Goal: Task Accomplishment & Management: Manage account settings

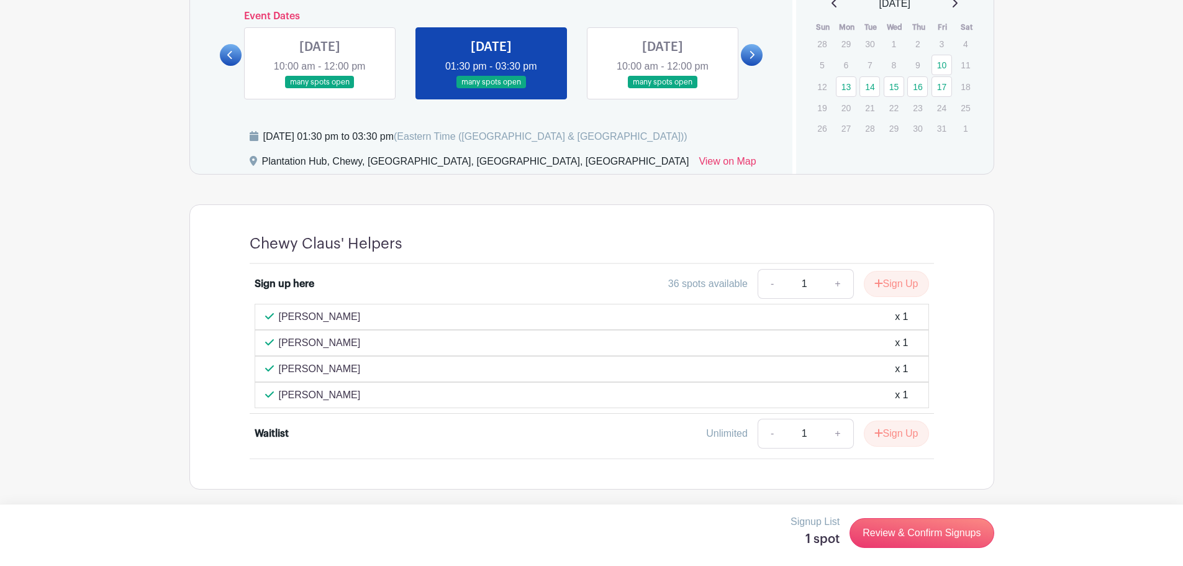
scroll to position [834, 0]
click at [222, 233] on div "Chewy Claus' Helpers Sign up here 36 spots available - 1 + Sign Up [PERSON_NAME…" at bounding box center [592, 346] width 744 height 284
click at [663, 88] on link at bounding box center [663, 88] width 0 height 0
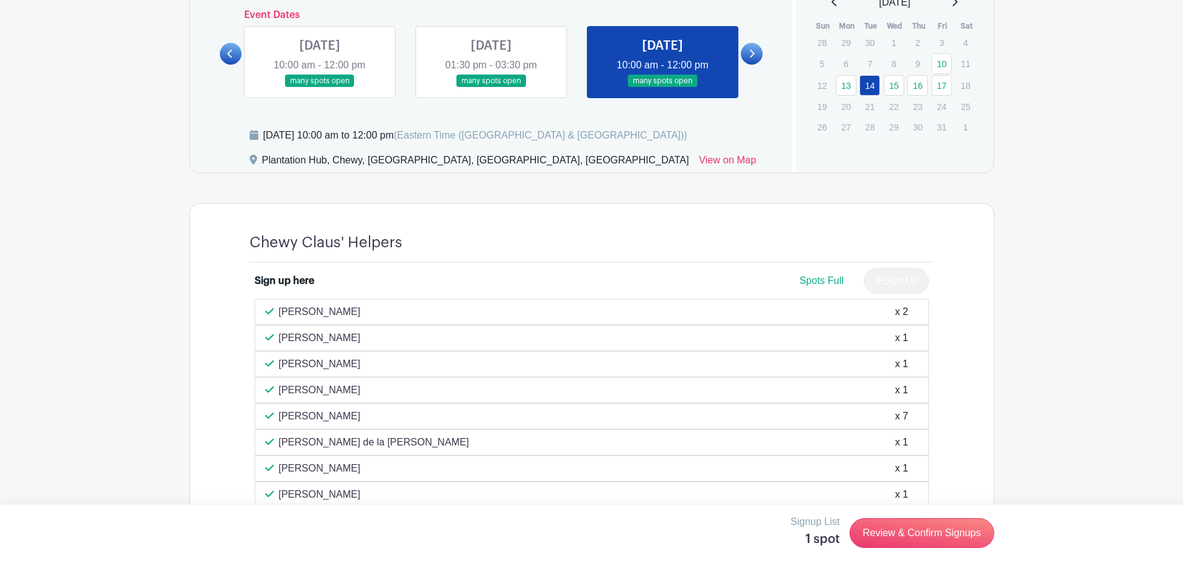
click at [1041, 211] on main "Groups All Groups Life@Chewy's Events My Signups Event Invites My account Logou…" at bounding box center [591, 262] width 1183 height 2132
click at [749, 55] on icon at bounding box center [752, 53] width 6 height 9
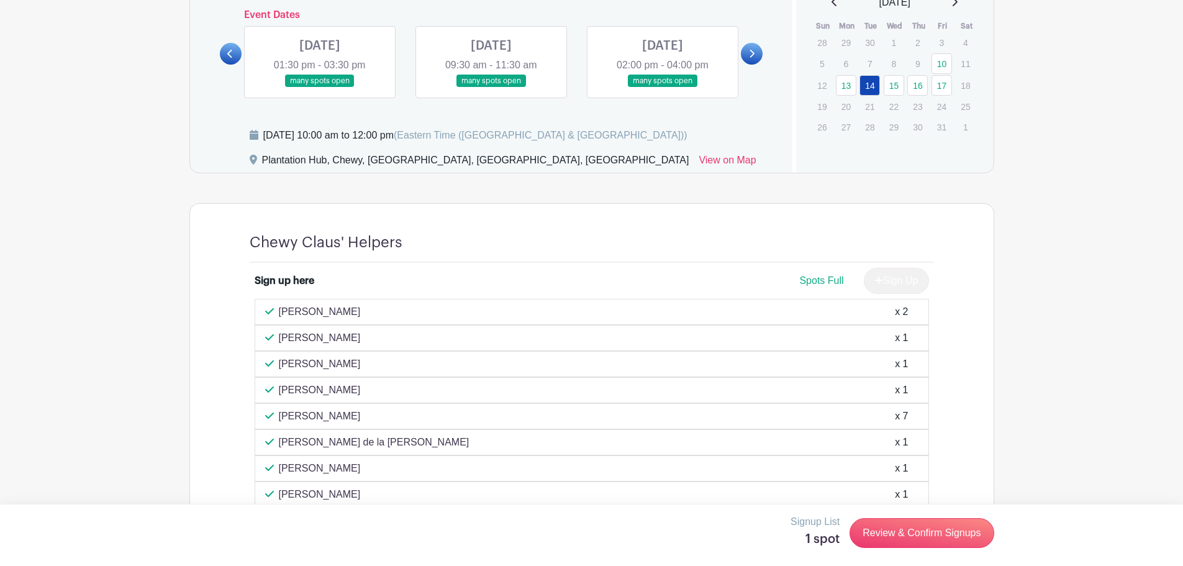
drag, startPoint x: 207, startPoint y: 565, endPoint x: 608, endPoint y: 117, distance: 601.1
click at [608, 117] on div "Dates and locations Event Dates [DATE] 10:00 am - 12:00 pm many spots open [DAT…" at bounding box center [491, 59] width 603 height 228
click at [1044, 272] on main "Groups All Groups Life@Chewy's Events My Signups Event Invites My account Logou…" at bounding box center [591, 262] width 1183 height 2132
click at [749, 45] on link at bounding box center [752, 54] width 22 height 22
click at [746, 30] on div "Event Dates [DATE] 10:00 am - 12:00 pm many spots open [DATE] 01:30 pm - 03:30 …" at bounding box center [491, 53] width 543 height 89
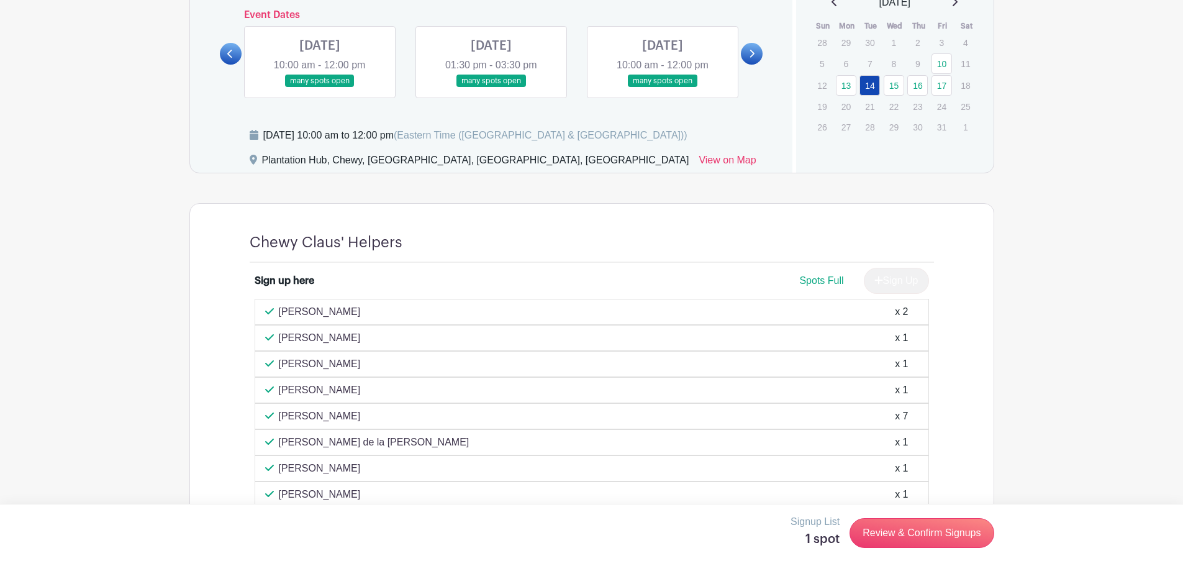
click at [755, 52] on link at bounding box center [752, 54] width 22 height 22
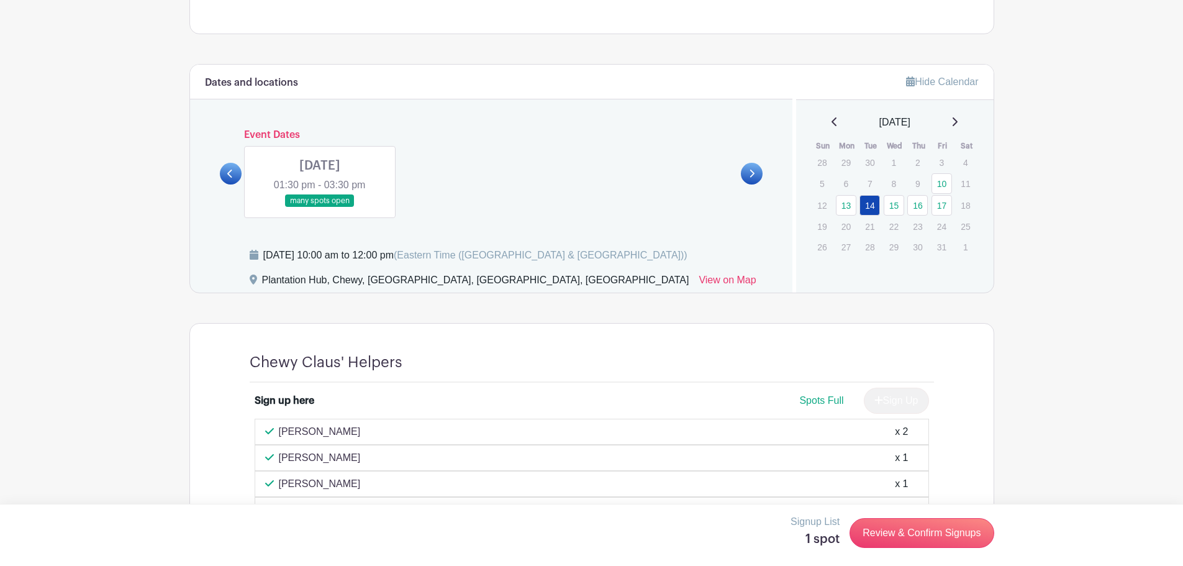
scroll to position [710, 0]
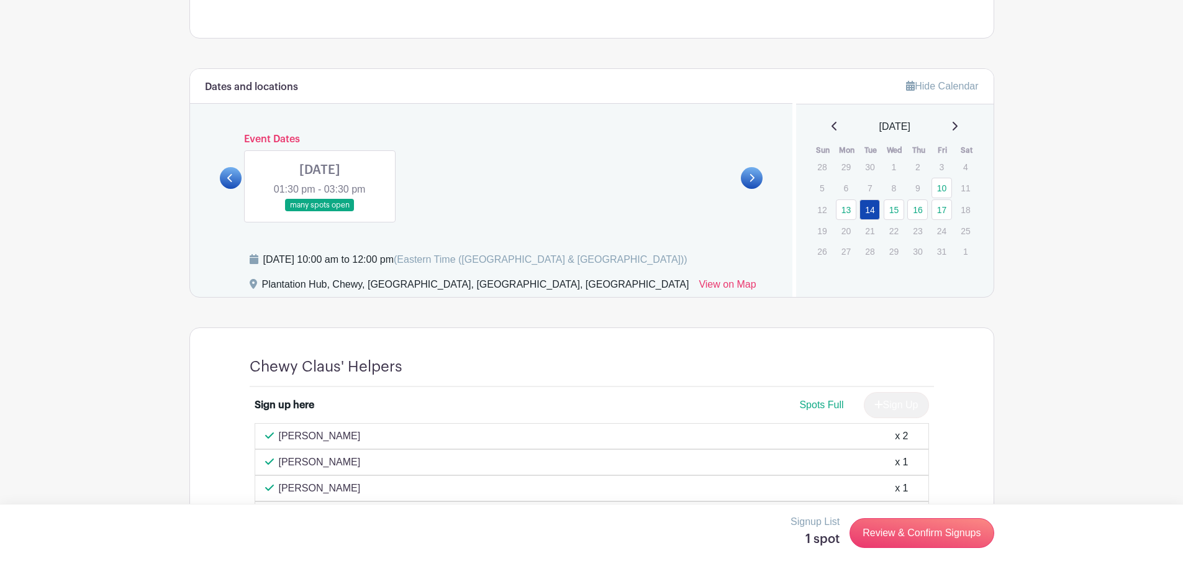
click at [217, 175] on div "Dates and locations Event Dates [DATE] 10:00 am - 12:00 pm many spots open [DAT…" at bounding box center [491, 183] width 603 height 228
click at [226, 175] on link at bounding box center [231, 178] width 22 height 22
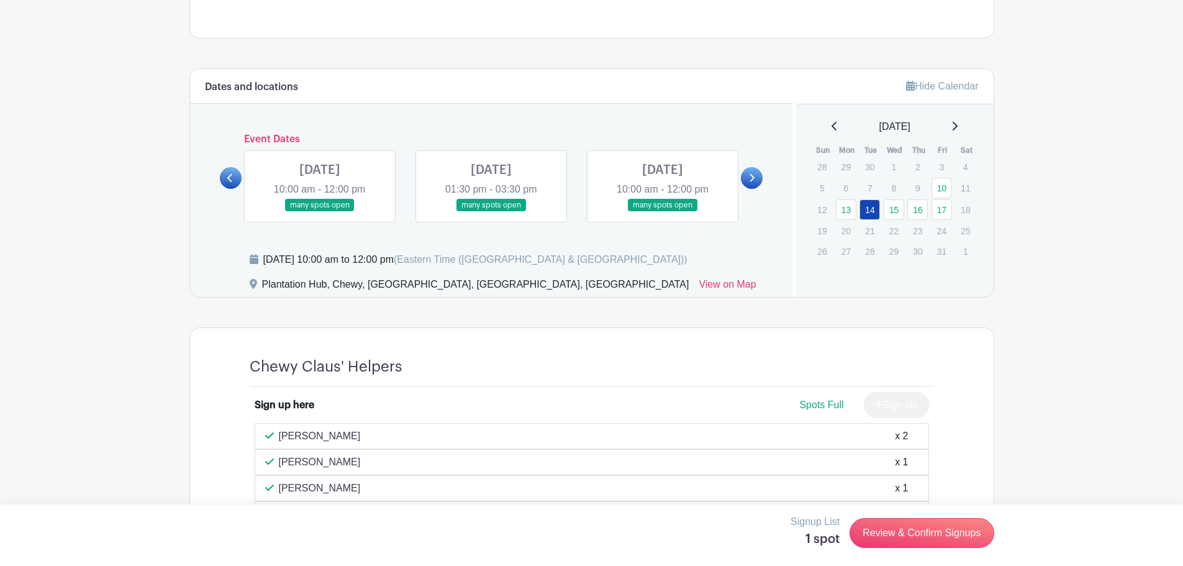
click at [226, 175] on link at bounding box center [231, 178] width 22 height 22
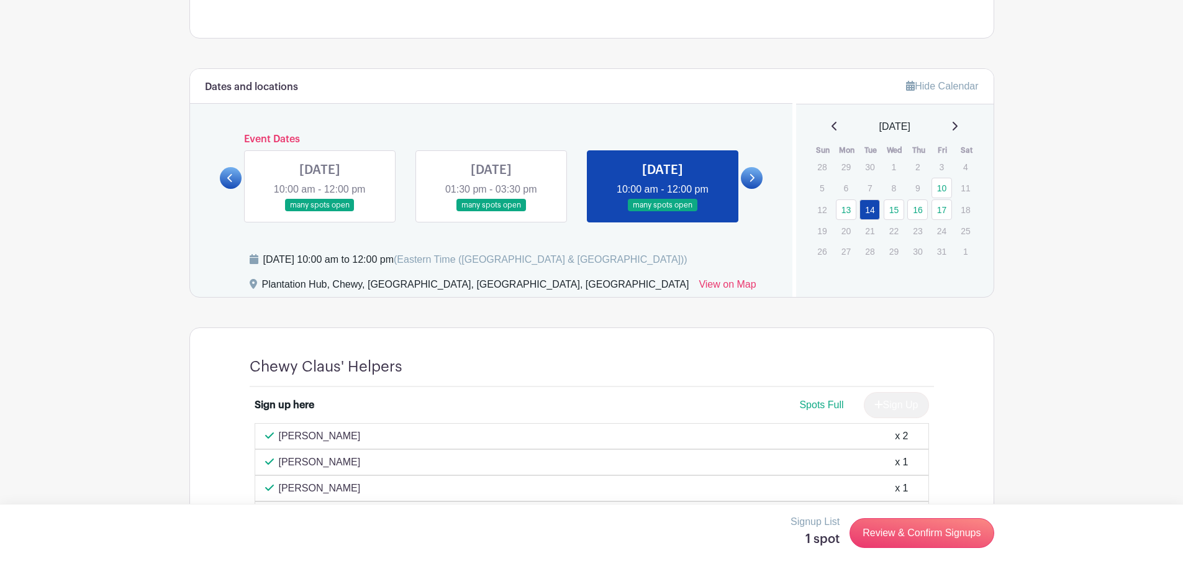
click at [491, 212] on link at bounding box center [491, 212] width 0 height 0
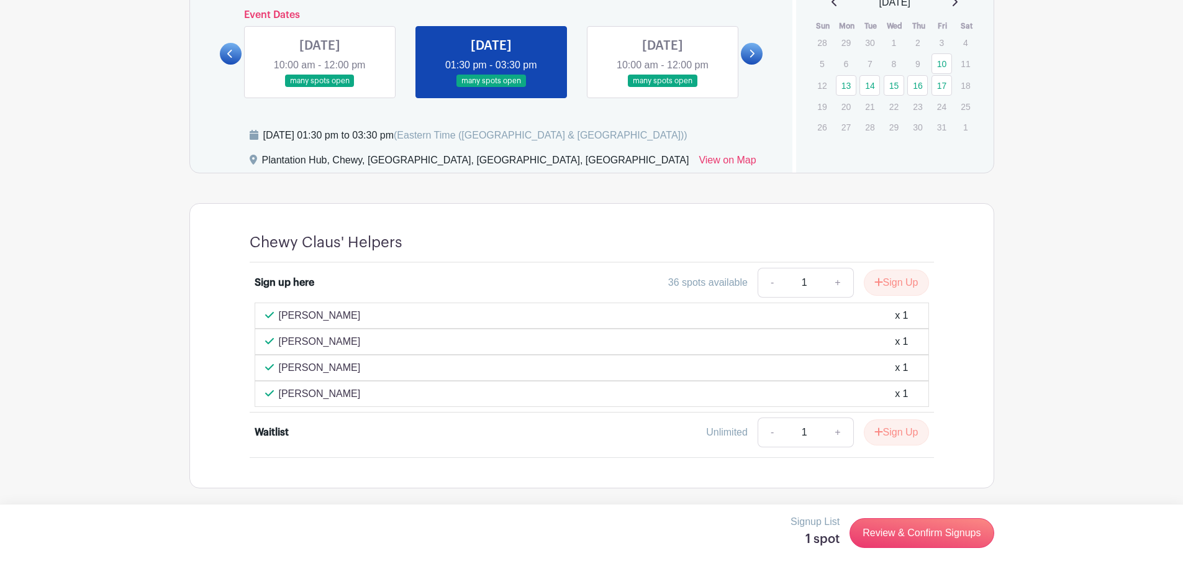
scroll to position [834, 0]
click at [198, 413] on div "Chewy Claus' Helpers Sign up here 36 spots available - 1 + Sign Up [PERSON_NAME…" at bounding box center [591, 345] width 805 height 285
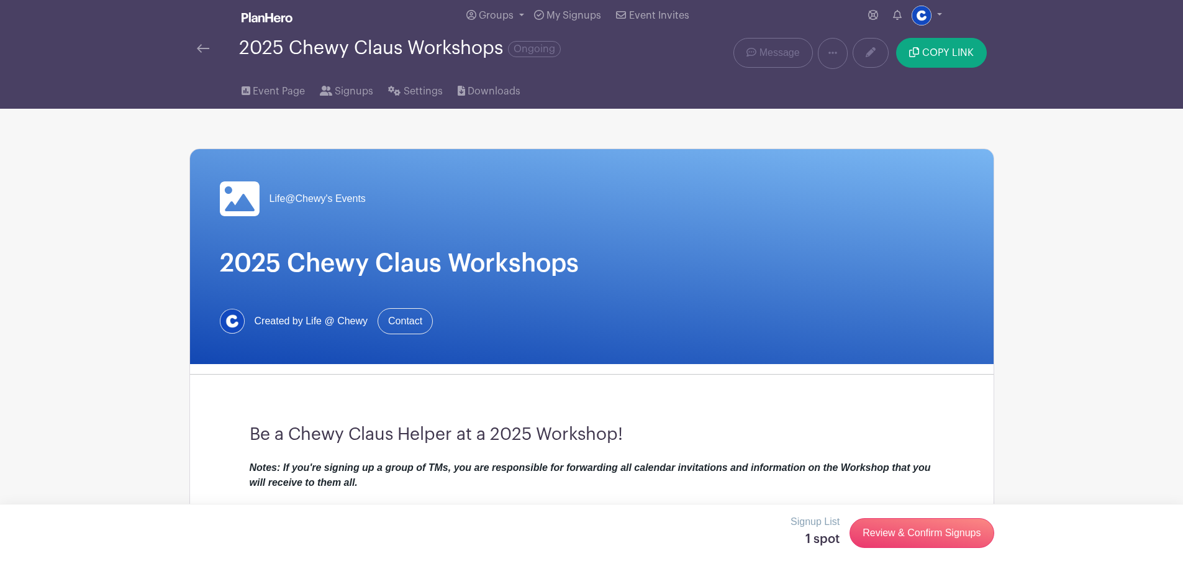
scroll to position [0, 0]
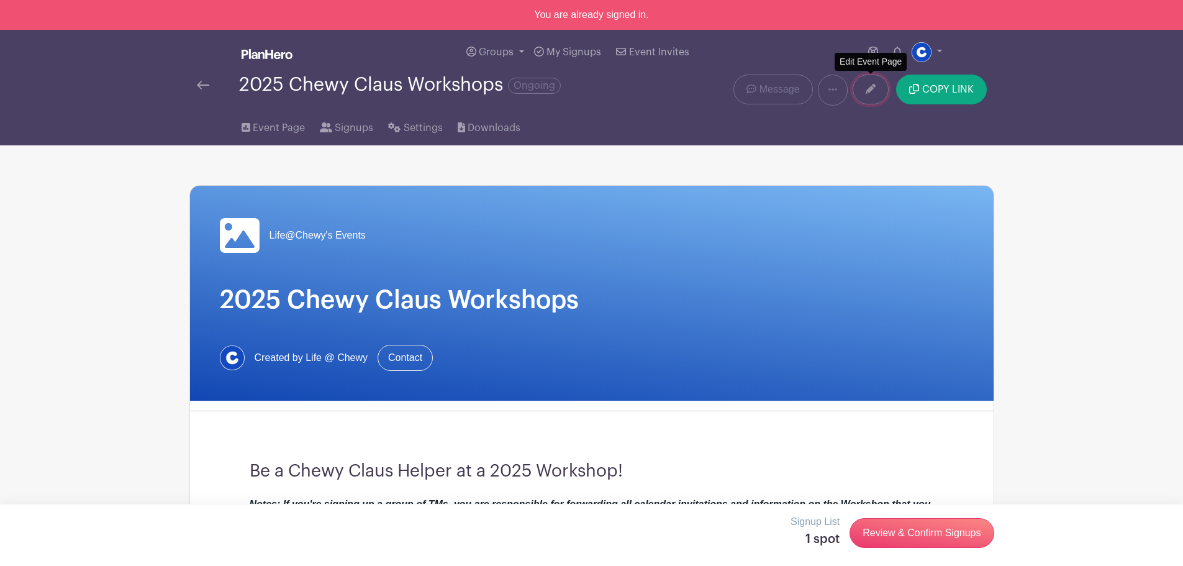
click at [862, 92] on link at bounding box center [871, 90] width 36 height 30
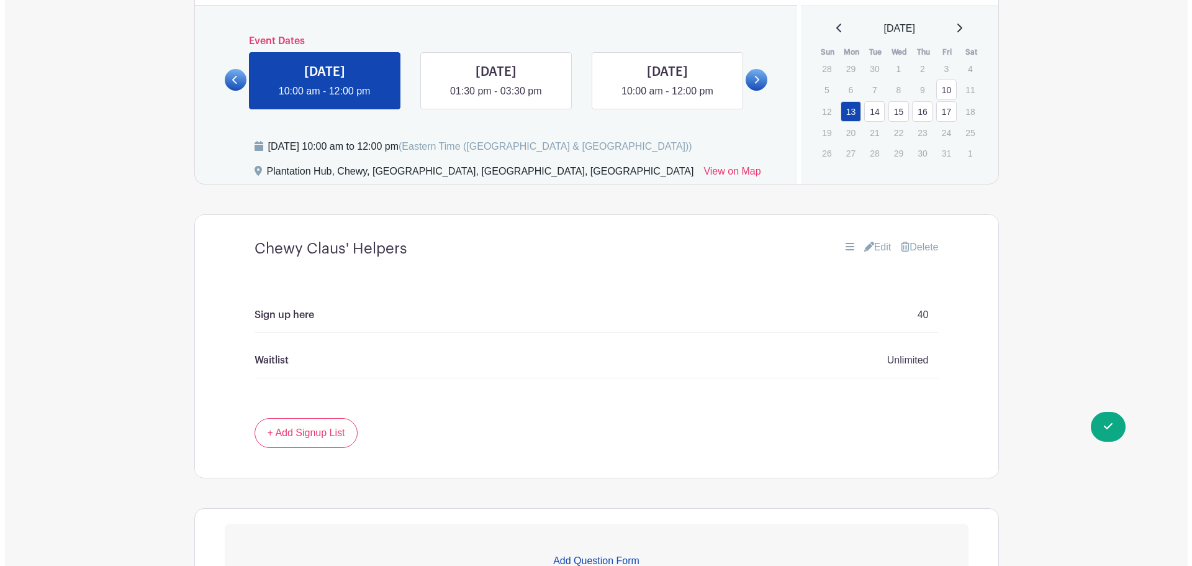
scroll to position [807, 0]
click at [491, 98] on link at bounding box center [491, 98] width 0 height 0
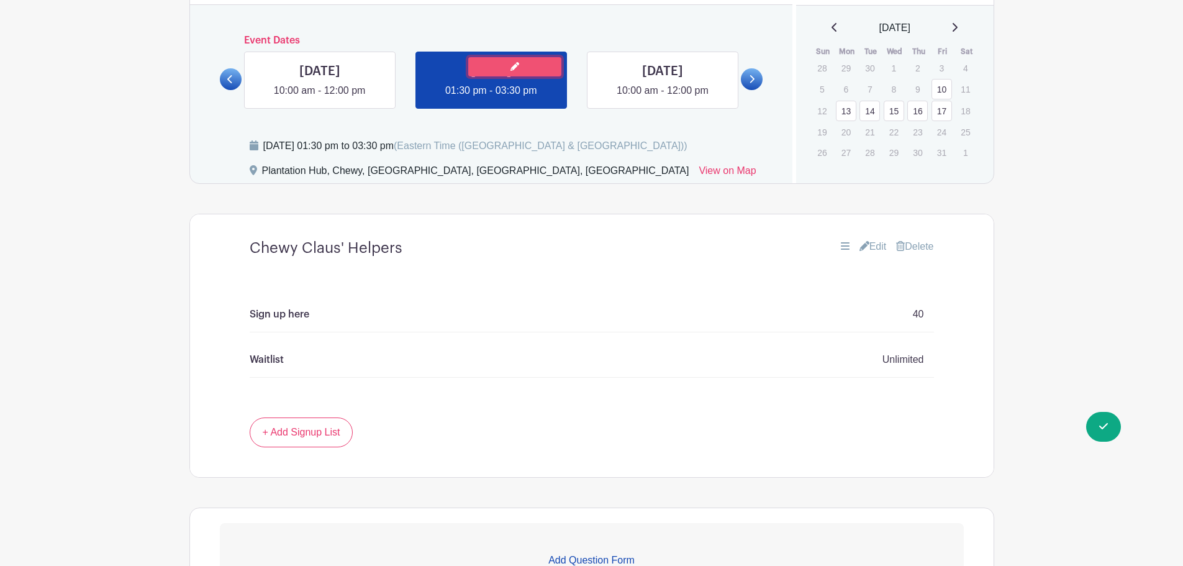
click at [524, 69] on link at bounding box center [514, 66] width 93 height 19
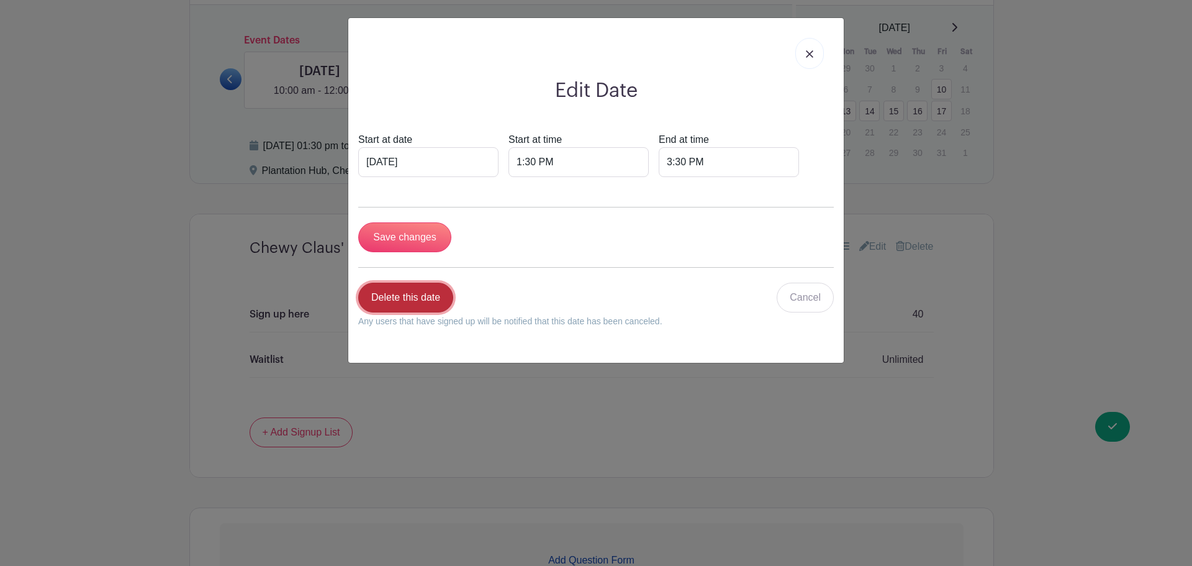
click at [414, 299] on link "Delete this date" at bounding box center [405, 298] width 95 height 30
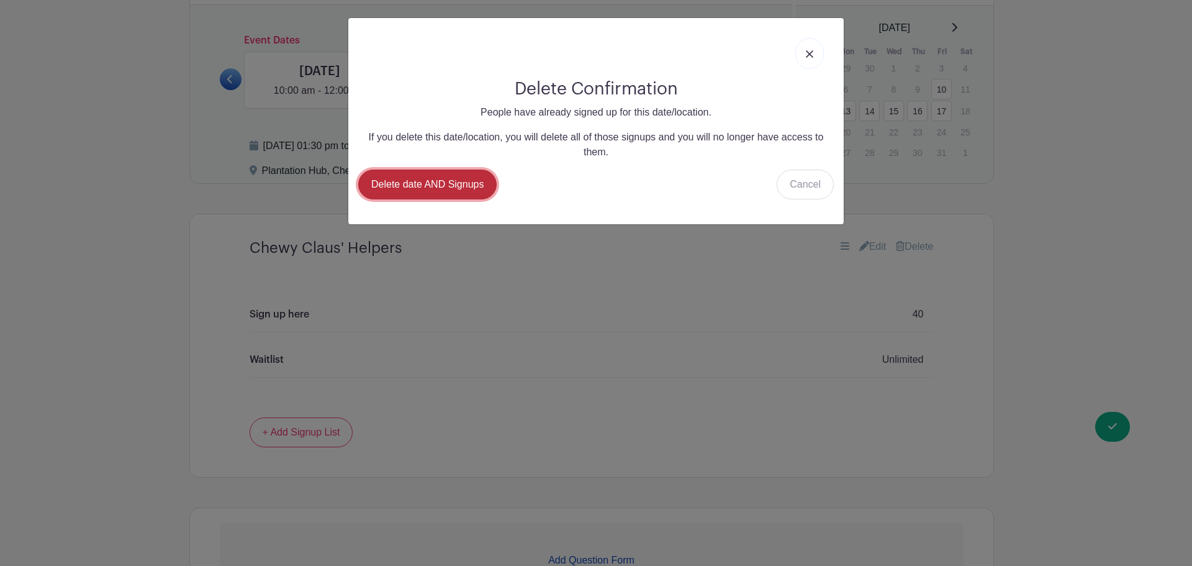
click at [441, 191] on link "Delete date AND Signups" at bounding box center [427, 185] width 138 height 30
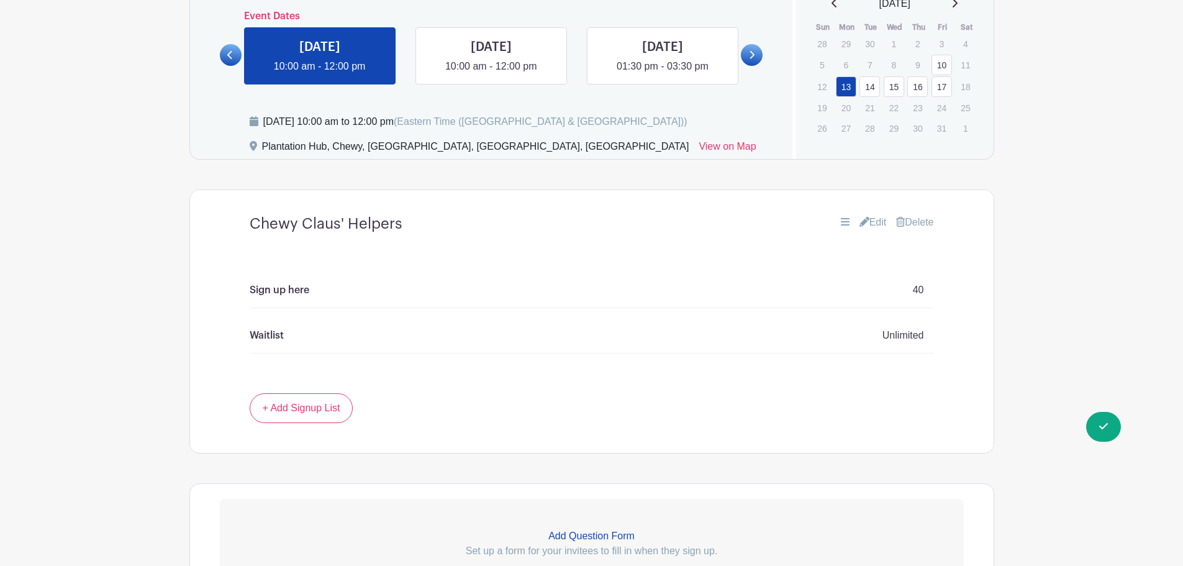
scroll to position [869, 0]
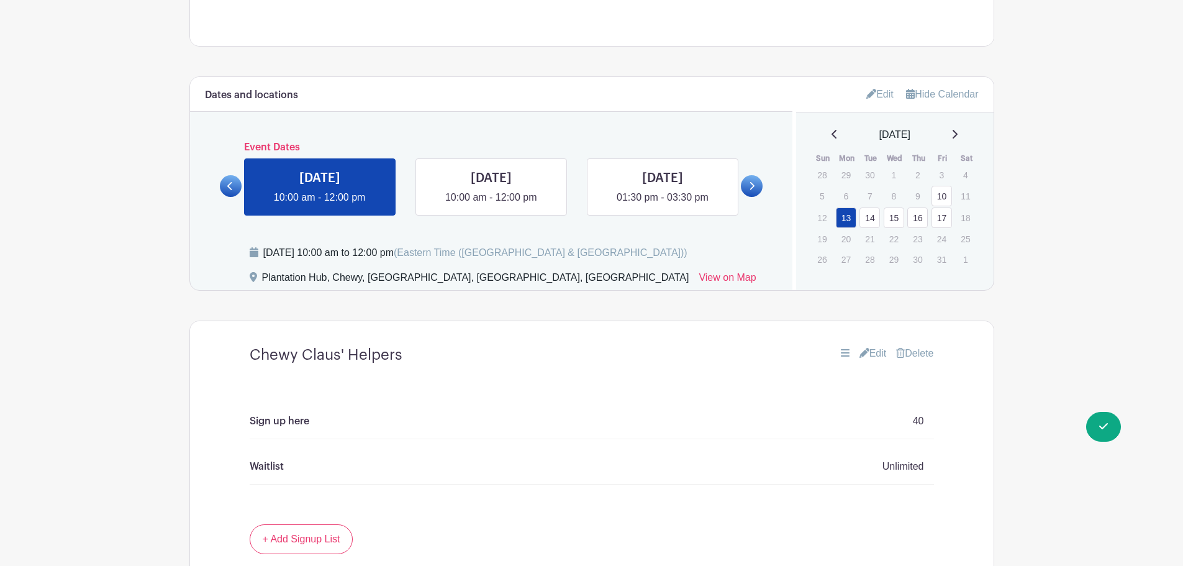
scroll to position [728, 0]
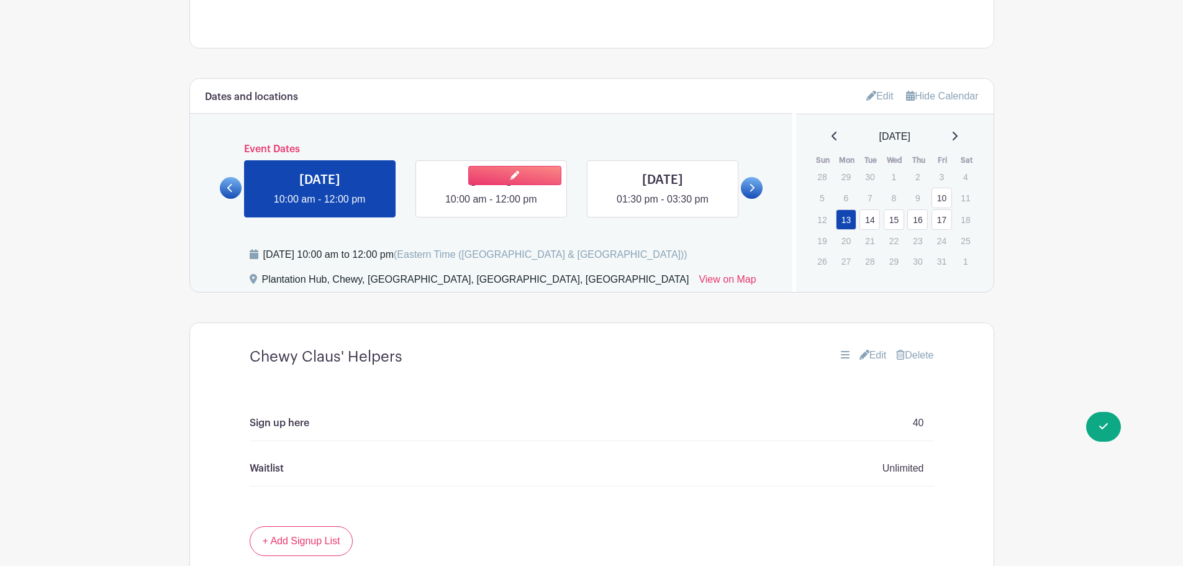
click at [491, 207] on link at bounding box center [491, 207] width 0 height 0
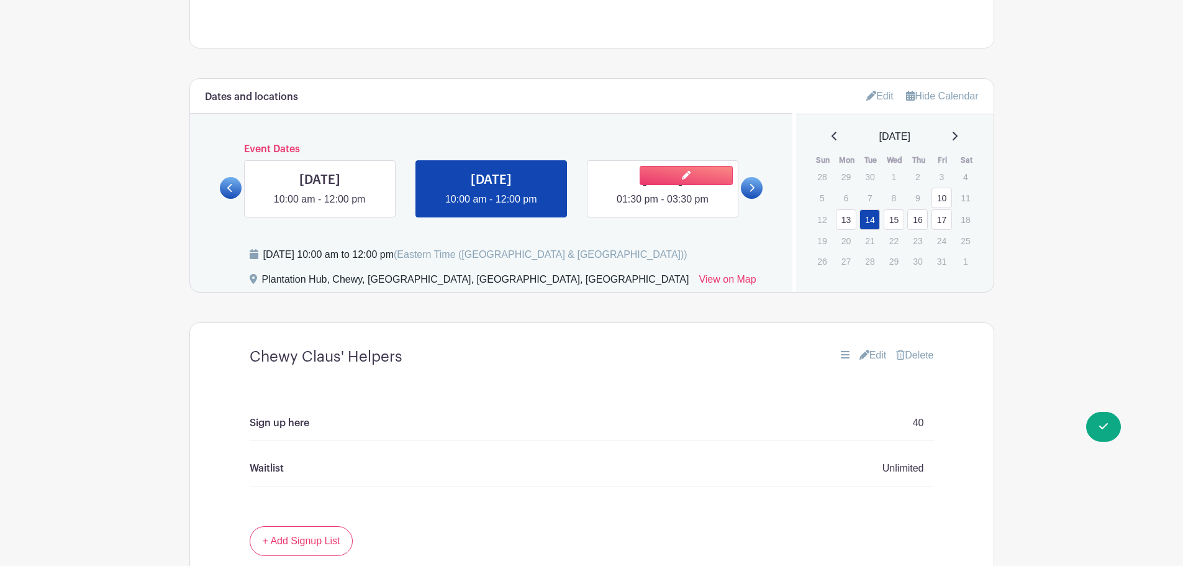
click at [663, 207] on link at bounding box center [663, 207] width 0 height 0
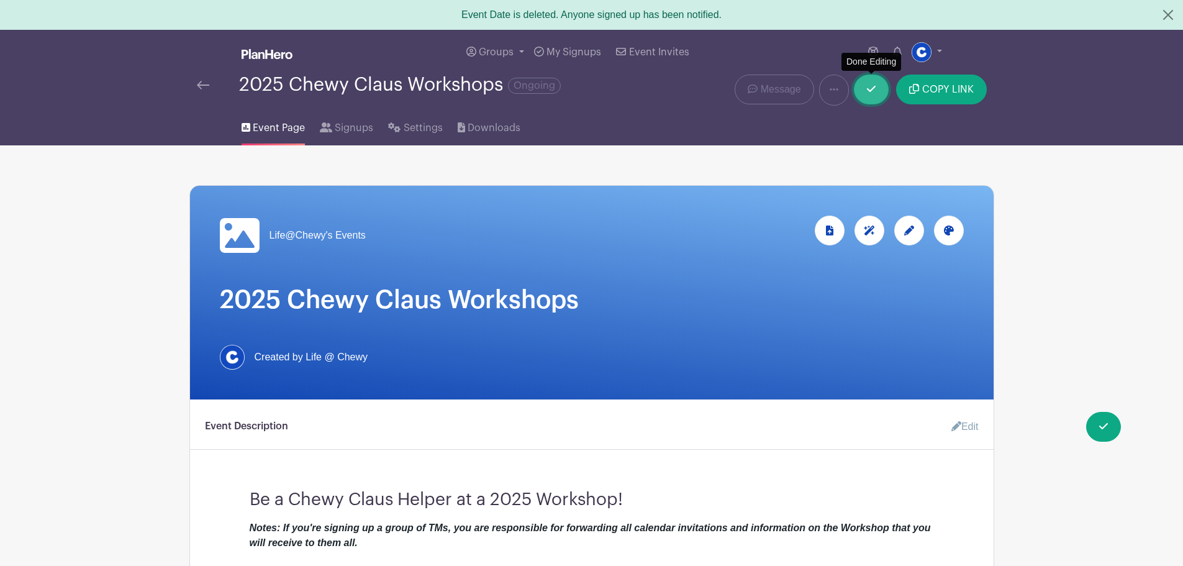
click at [863, 93] on link at bounding box center [871, 90] width 35 height 30
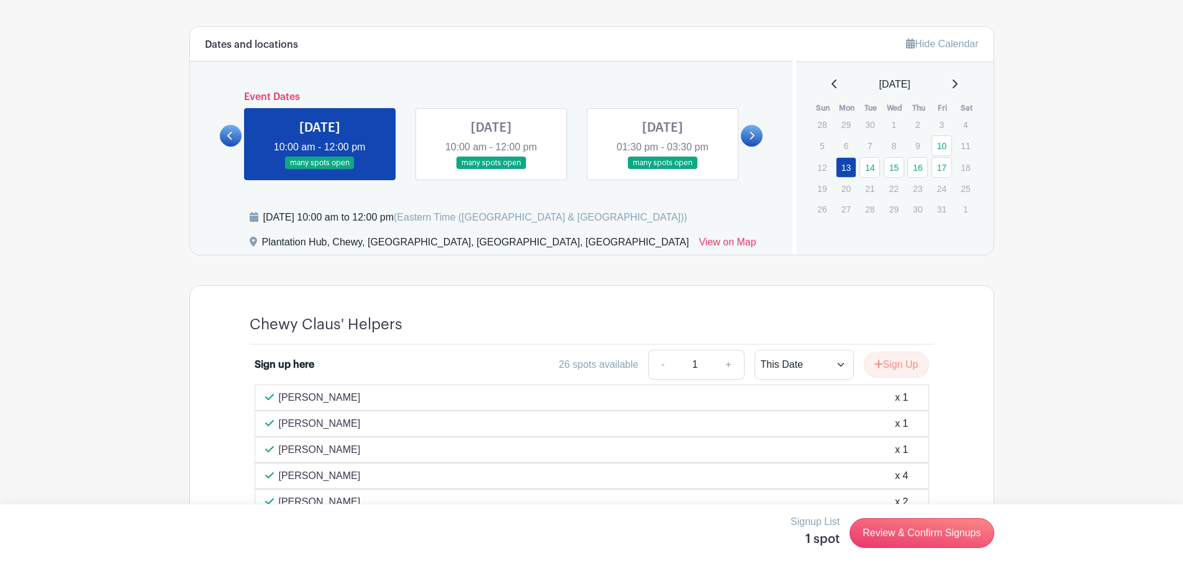
scroll to position [745, 0]
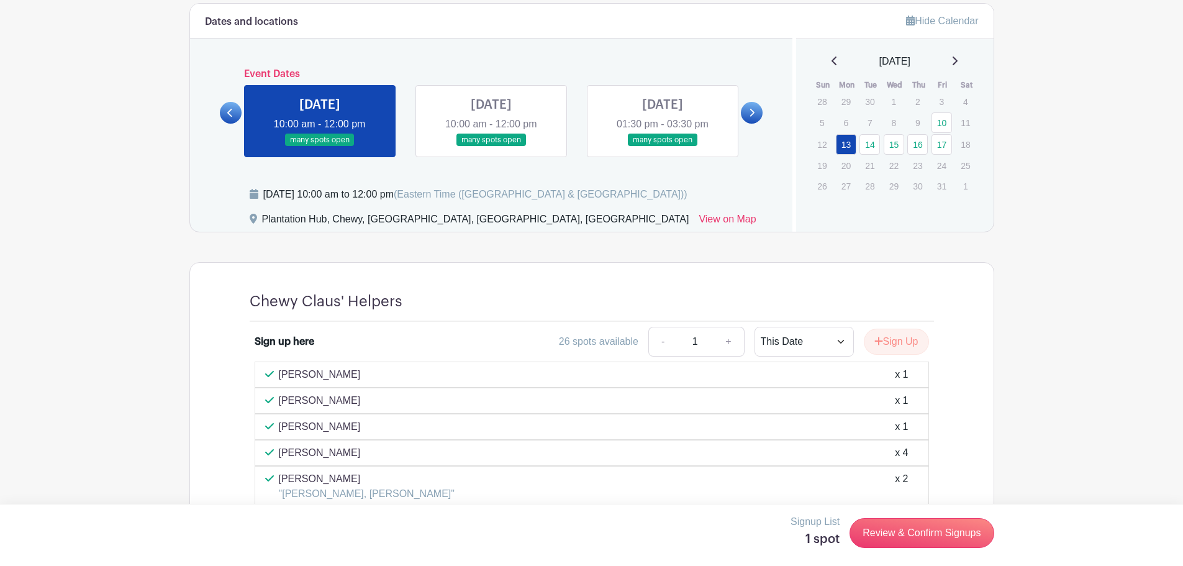
click at [491, 147] on link at bounding box center [491, 147] width 0 height 0
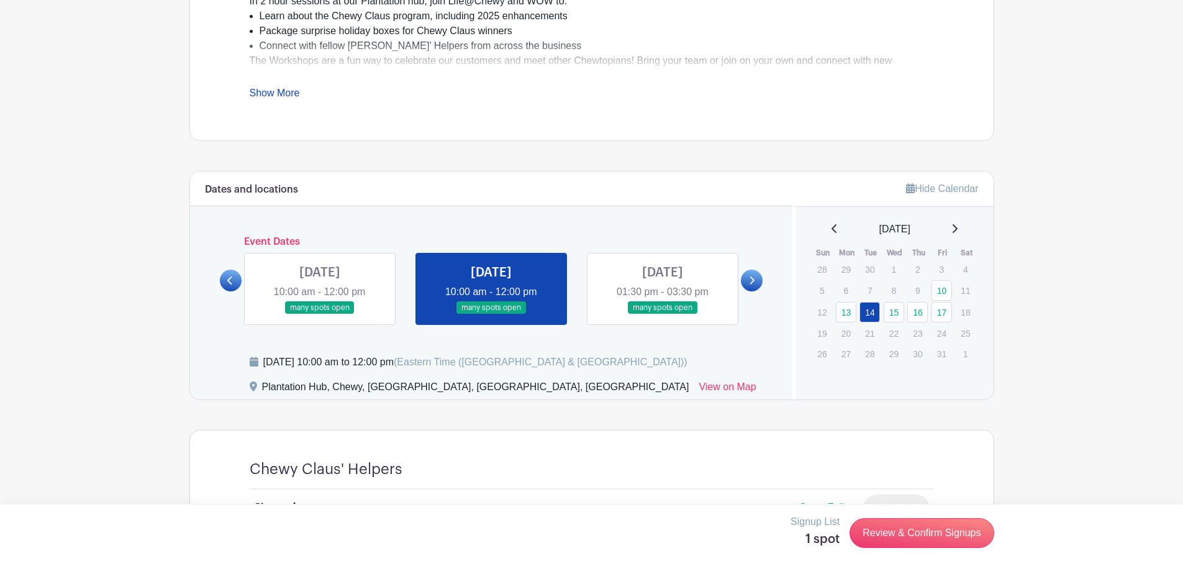
scroll to position [599, 0]
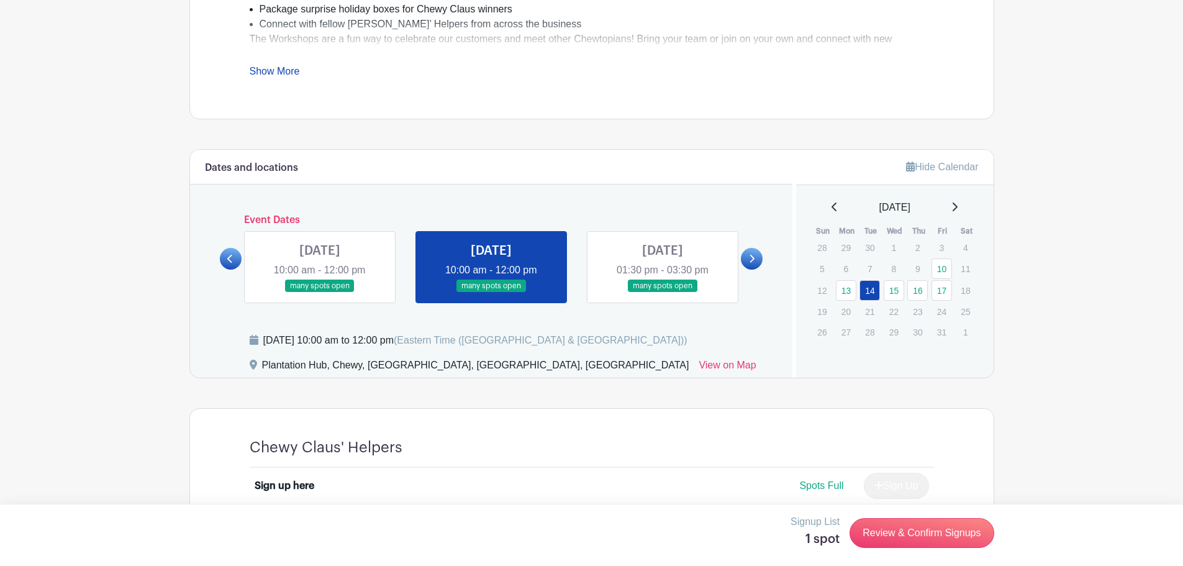
click at [747, 264] on link at bounding box center [752, 259] width 22 height 22
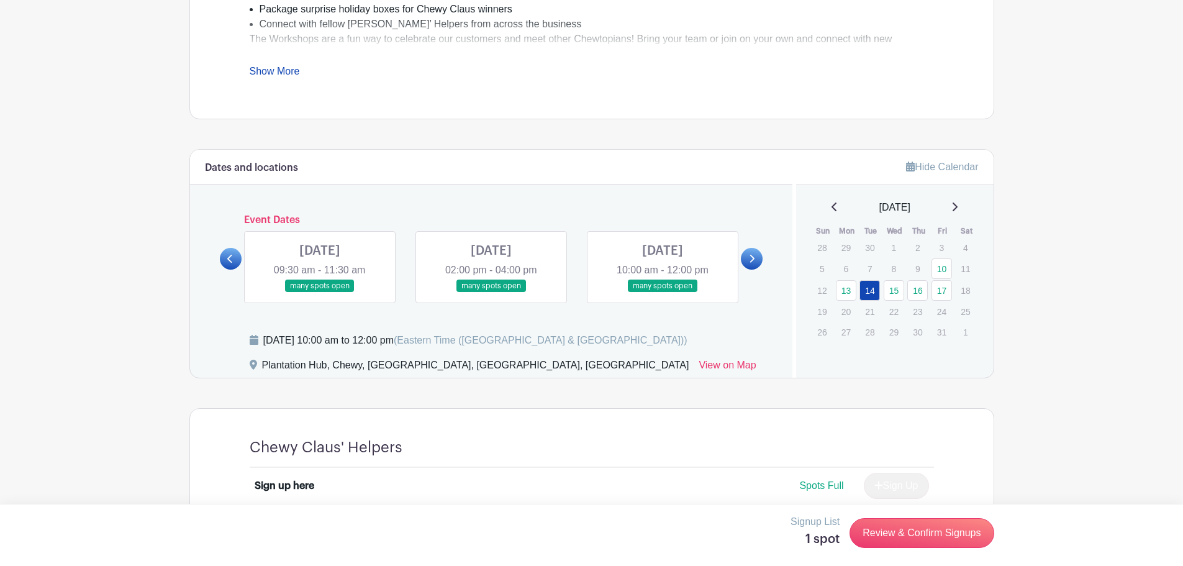
click at [320, 292] on link at bounding box center [320, 292] width 0 height 0
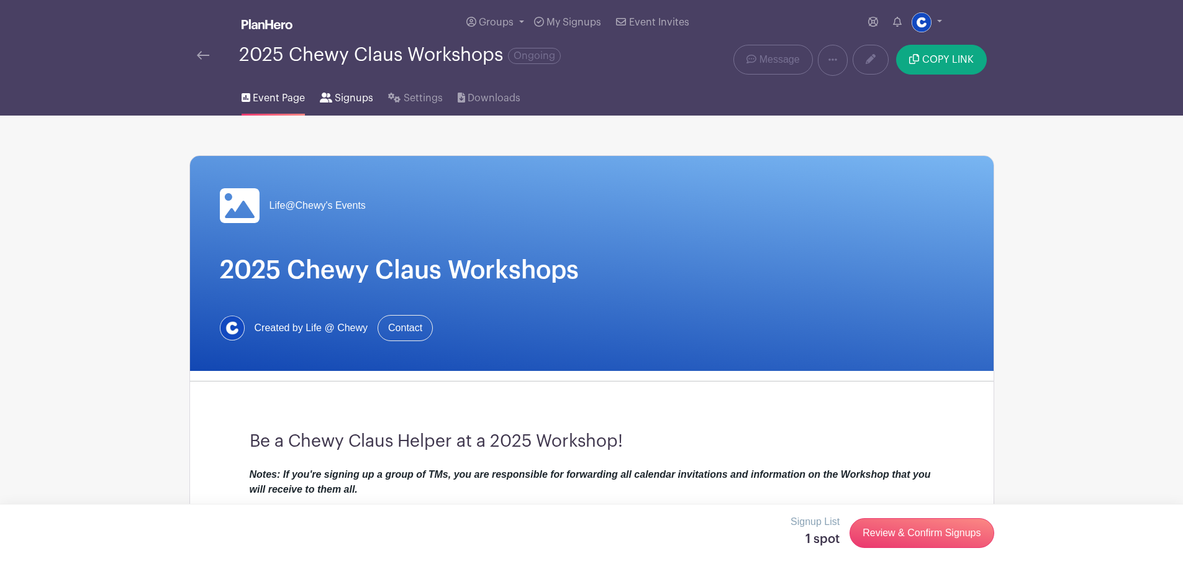
click at [361, 95] on span "Signups" at bounding box center [354, 98] width 38 height 15
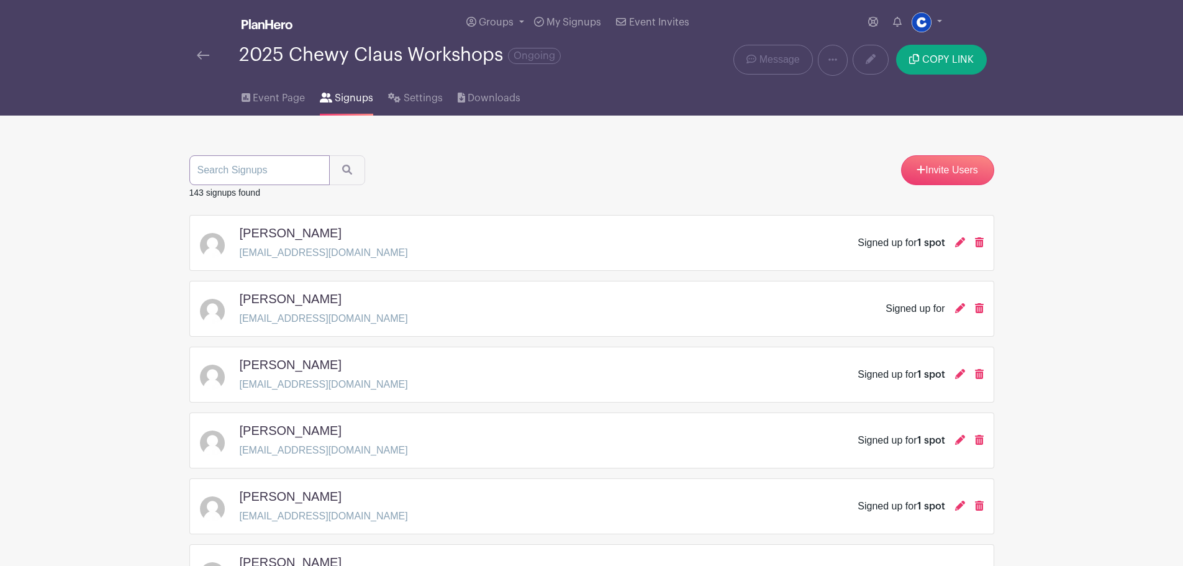
click at [243, 176] on input "search" at bounding box center [259, 170] width 140 height 30
type input "[PERSON_NAME]"
click at [329, 155] on button "submit" at bounding box center [347, 170] width 36 height 30
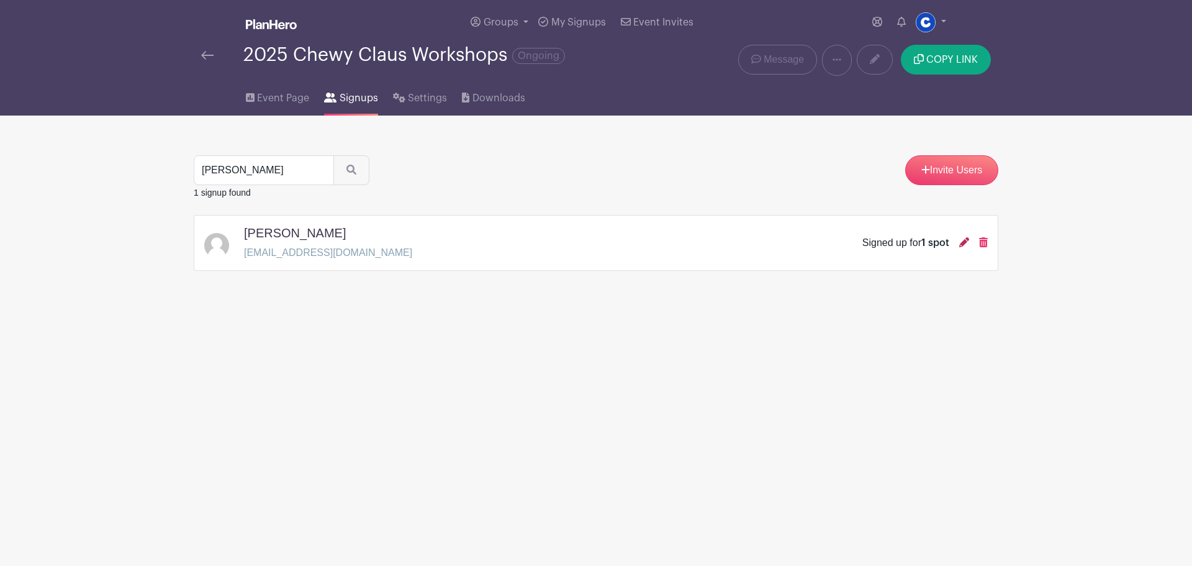
click at [965, 243] on icon at bounding box center [964, 242] width 10 height 10
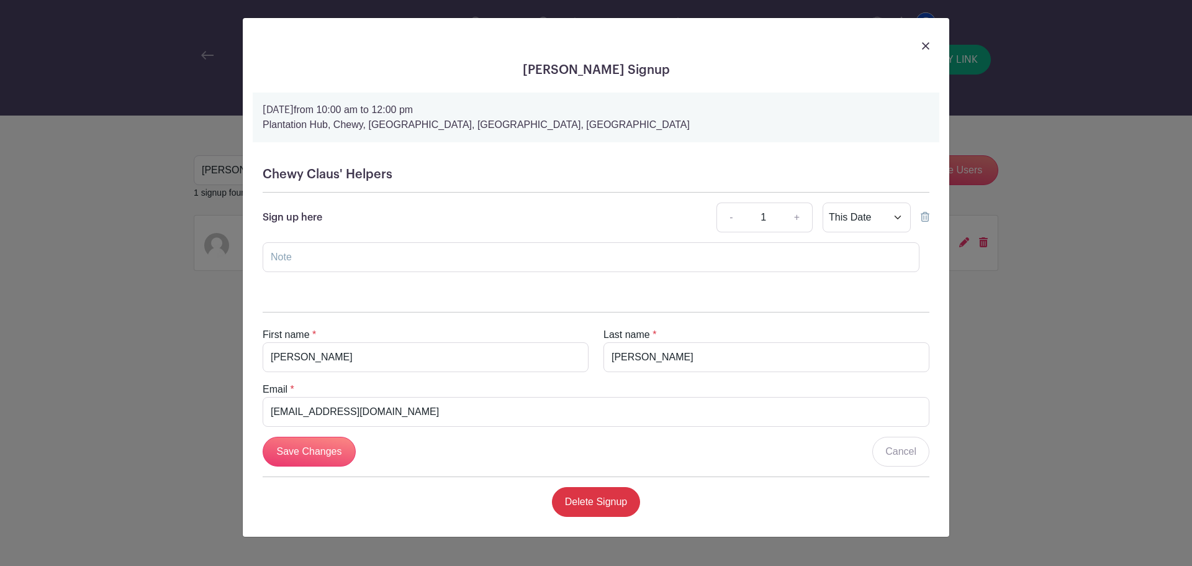
click at [927, 215] on icon at bounding box center [925, 217] width 9 height 10
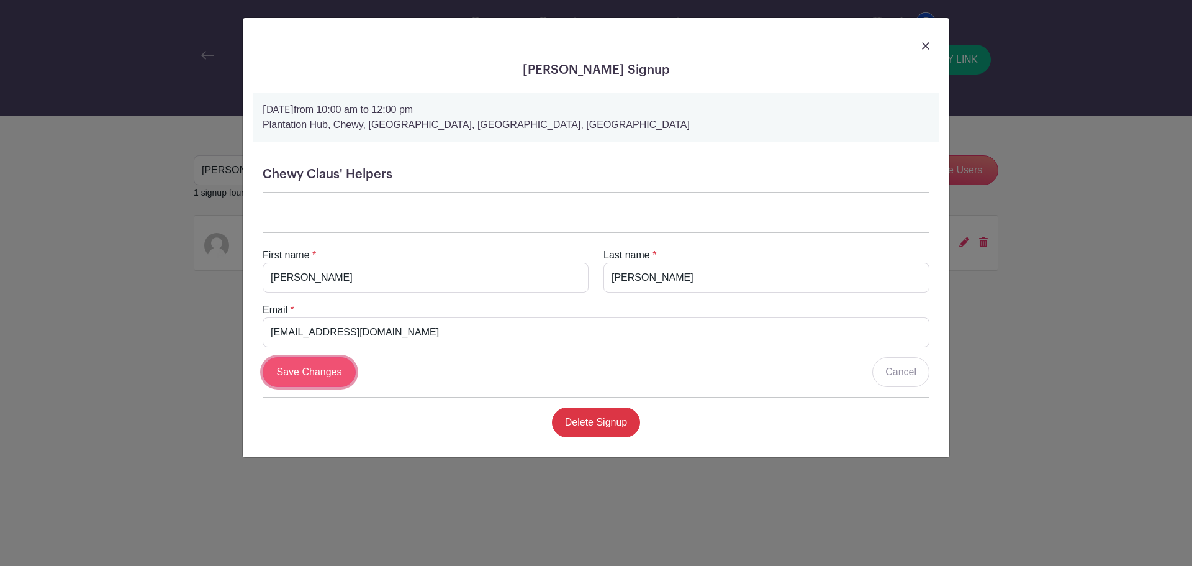
click at [317, 378] on input "Save Changes" at bounding box center [309, 372] width 93 height 30
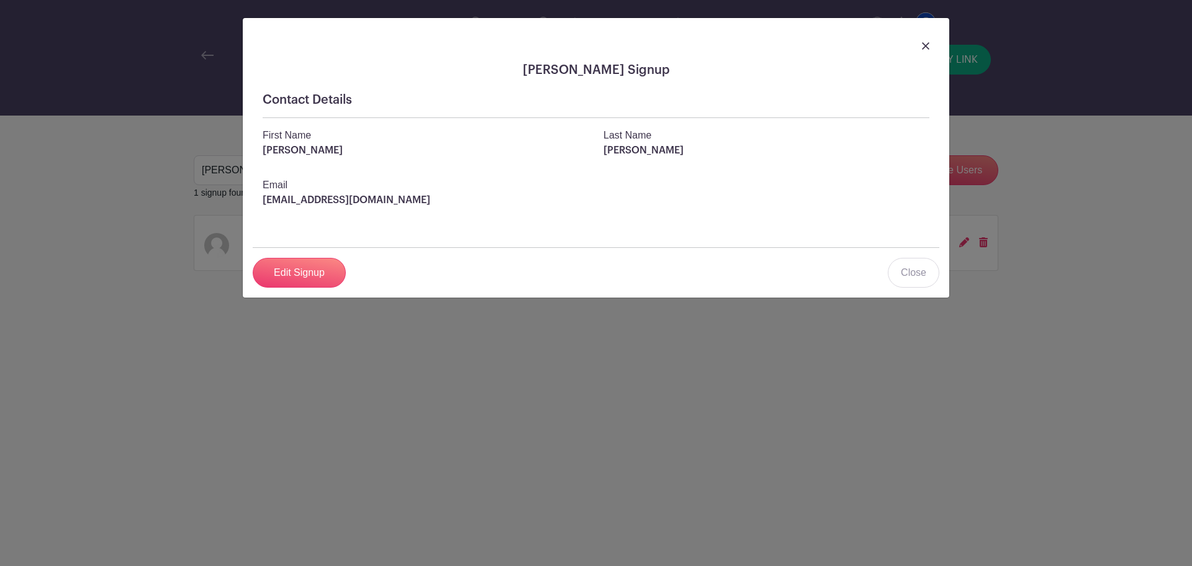
click at [754, 127] on div "Contact Details First Name [PERSON_NAME] Last Name [PERSON_NAME] Email [EMAIL_A…" at bounding box center [596, 160] width 687 height 155
click at [927, 273] on link "Close" at bounding box center [914, 273] width 52 height 30
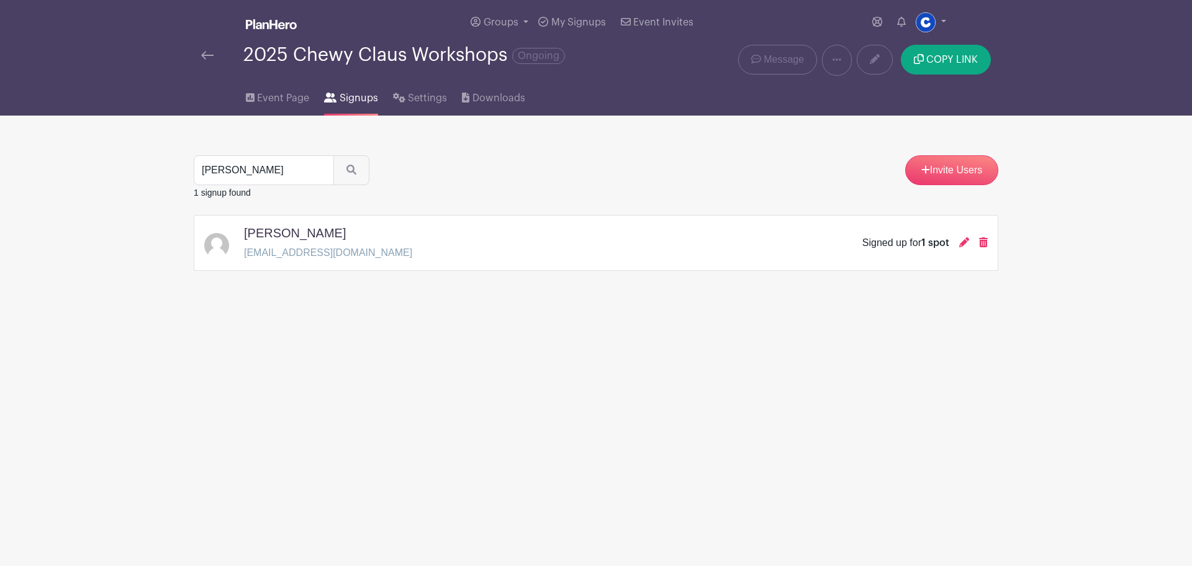
click at [211, 51] on img at bounding box center [207, 55] width 12 height 9
